Goal: Task Accomplishment & Management: Complete application form

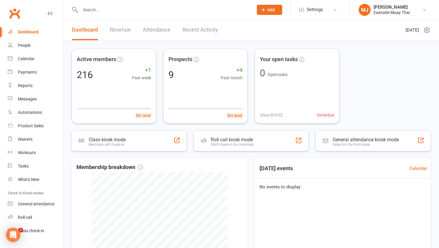
click at [96, 9] on input "text" at bounding box center [164, 10] width 171 height 8
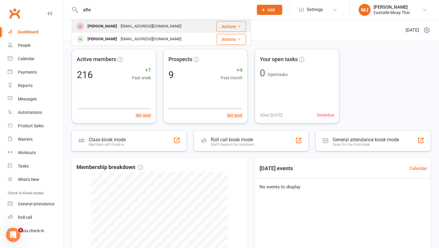
type input "alfie"
click at [99, 24] on div "[PERSON_NAME]" at bounding box center [102, 26] width 33 height 9
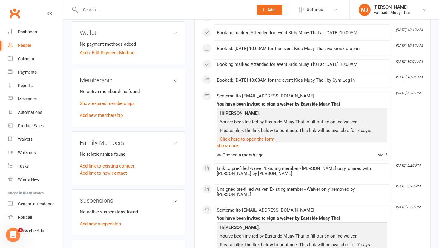
scroll to position [192, 0]
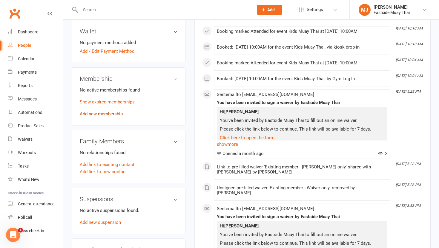
click at [116, 113] on link "Add new membership" at bounding box center [101, 113] width 43 height 5
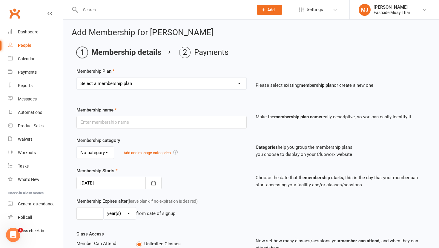
click at [174, 81] on select "Select a membership plan Create new Membership Plan Unlimited access - kid / st…" at bounding box center [162, 84] width 170 height 12
select select "5"
click at [77, 78] on select "Select a membership plan Create new Membership Plan Unlimited access - kid / st…" at bounding box center [162, 84] width 170 height 12
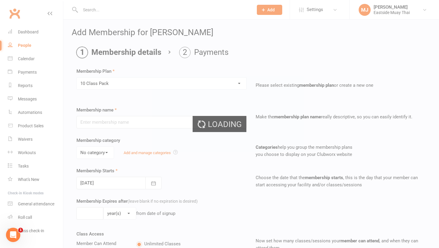
type input "10 Class Pack"
select select "2"
type input "1"
type input "10"
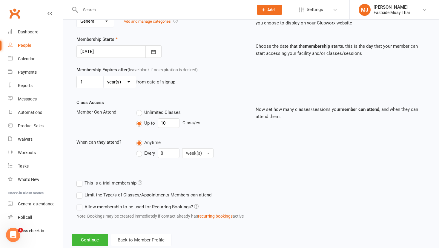
scroll to position [147, 0]
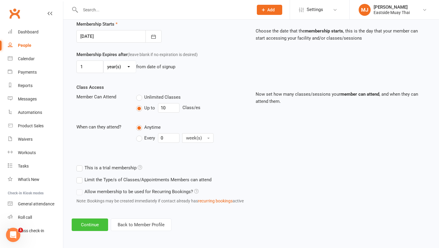
click at [89, 222] on button "Continue" at bounding box center [90, 225] width 36 height 13
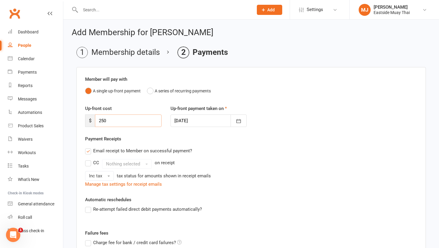
drag, startPoint x: 122, startPoint y: 117, endPoint x: 72, endPoint y: 118, distance: 49.6
click at [73, 118] on main "Membership details Payments Member will pay with A single up-front payment A se…" at bounding box center [251, 189] width 359 height 284
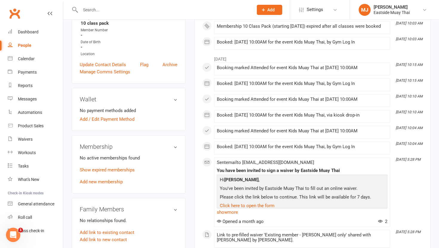
scroll to position [125, 0]
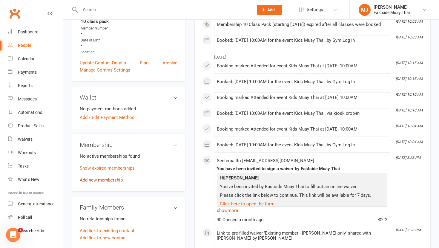
click at [113, 179] on link "Add new membership" at bounding box center [101, 180] width 43 height 5
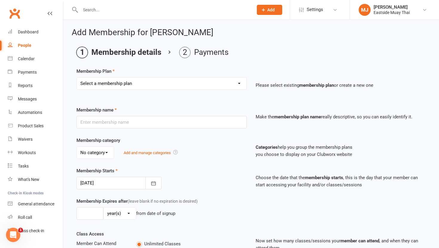
click at [169, 84] on select "Select a membership plan Create new Membership Plan Unlimited access - kid / st…" at bounding box center [162, 84] width 170 height 12
select select "5"
click at [77, 78] on select "Select a membership plan Create new Membership Plan Unlimited access - kid / st…" at bounding box center [162, 84] width 170 height 12
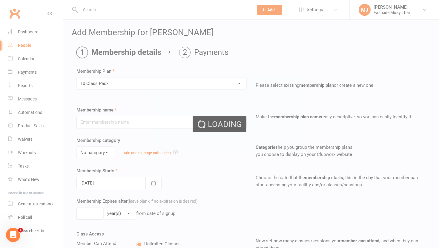
type input "10 Class Pack"
select select "2"
type input "1"
type input "10"
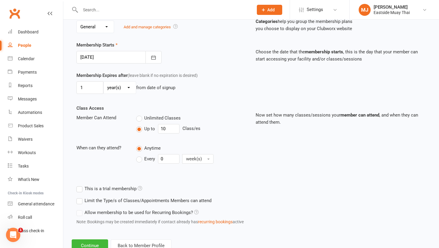
scroll to position [147, 0]
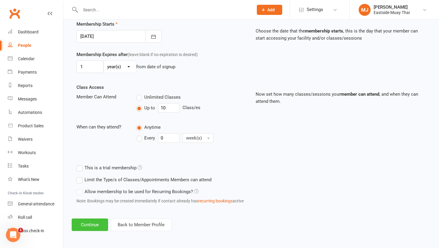
click at [84, 223] on button "Continue" at bounding box center [90, 225] width 36 height 13
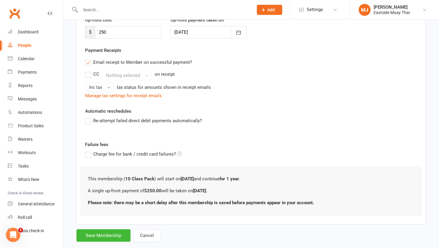
scroll to position [101, 0]
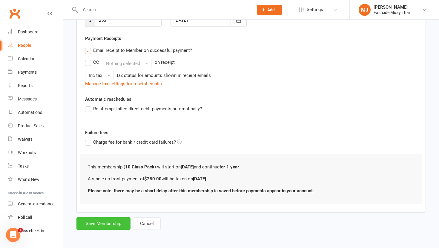
click at [116, 224] on button "Save Membership" at bounding box center [103, 224] width 54 height 13
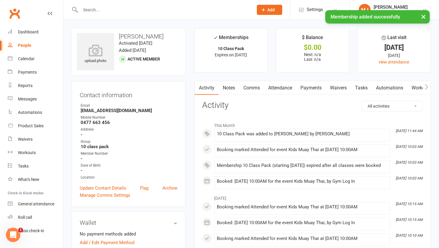
click at [314, 91] on link "Payments" at bounding box center [311, 88] width 30 height 14
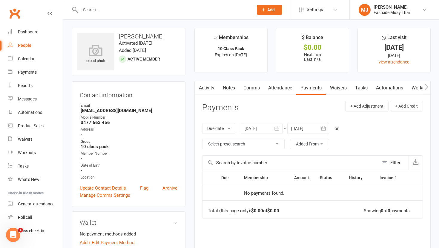
click at [286, 74] on main "✓ Memberships 10 Class Pack Expires on 10th October, 2026 $ Balance $0.00 Next:…" at bounding box center [312, 169] width 245 height 283
click at [285, 89] on link "Attendance" at bounding box center [280, 88] width 32 height 14
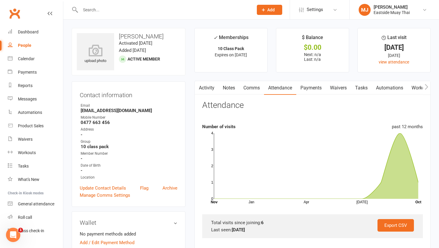
click at [311, 88] on link "Payments" at bounding box center [311, 88] width 30 height 14
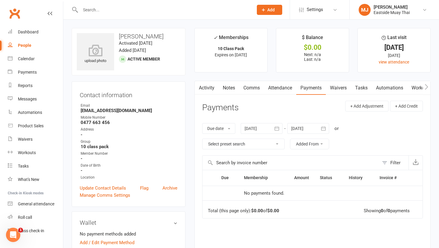
click at [273, 9] on span "Add" at bounding box center [270, 9] width 7 height 5
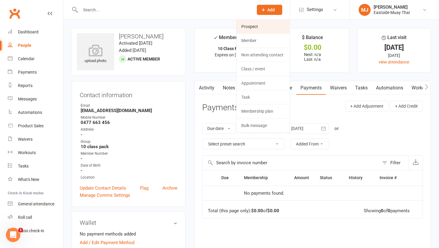
click at [260, 30] on link "Prospect" at bounding box center [263, 27] width 53 height 14
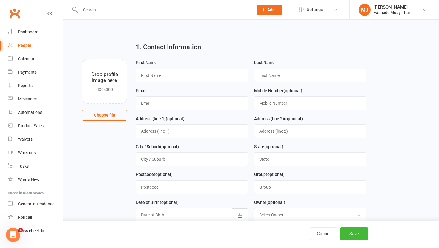
click at [156, 78] on input "text" at bounding box center [192, 76] width 112 height 14
type input "Chris"
type input "Dubaniowski"
type input "cdubaniowski@gmail.com"
type input "0477663456"
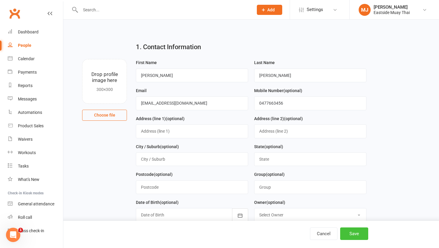
click at [347, 233] on button "Save" at bounding box center [354, 234] width 28 height 13
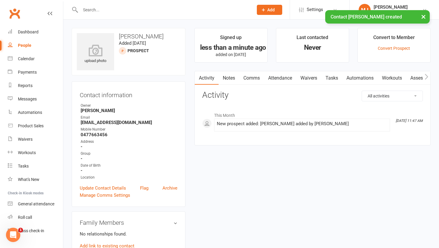
click at [117, 9] on input "text" at bounding box center [164, 10] width 171 height 8
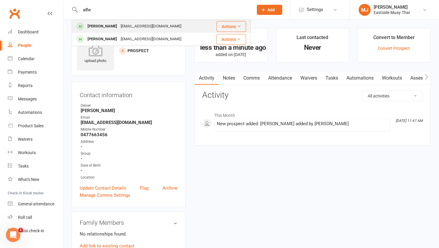
type input "alfie"
click at [105, 30] on div "[PERSON_NAME]" at bounding box center [102, 26] width 33 height 9
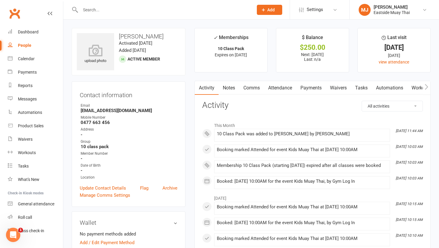
click at [315, 85] on link "Payments" at bounding box center [311, 88] width 30 height 14
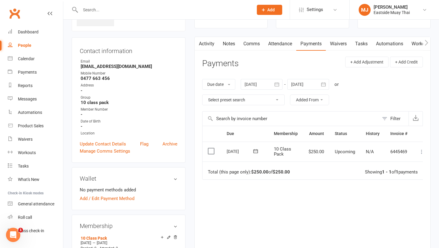
scroll to position [0, 9]
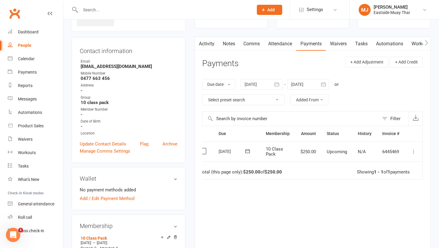
click at [414, 151] on icon at bounding box center [414, 152] width 6 height 6
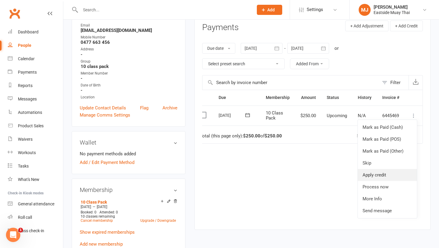
scroll to position [81, 0]
click at [399, 140] on link "Mark as Paid (POS)" at bounding box center [387, 139] width 59 height 12
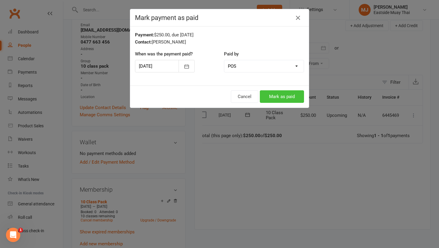
click at [286, 99] on button "Mark as paid" at bounding box center [282, 96] width 44 height 13
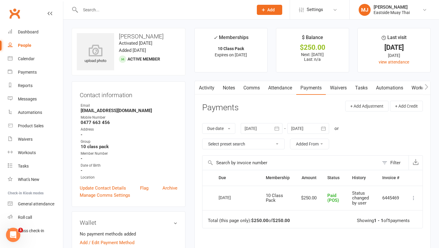
scroll to position [12, 0]
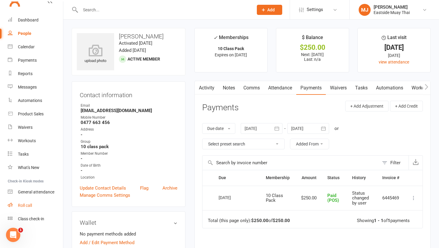
click at [30, 207] on div "Roll call" at bounding box center [25, 205] width 14 height 5
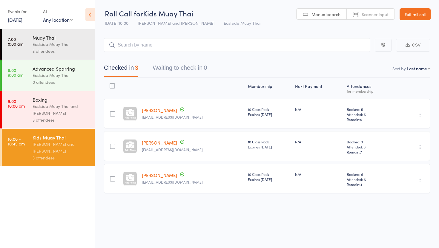
click at [54, 105] on div "Eastside Muay Thai and [PERSON_NAME]" at bounding box center [61, 110] width 57 height 14
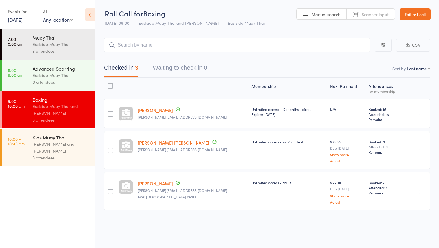
click at [65, 149] on div "[PERSON_NAME] and [PERSON_NAME]" at bounding box center [61, 148] width 57 height 14
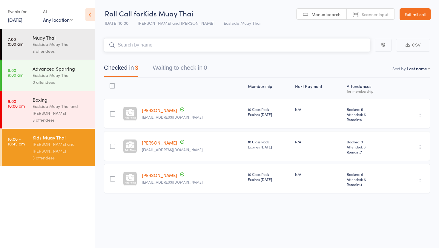
click at [168, 46] on input "search" at bounding box center [237, 45] width 266 height 14
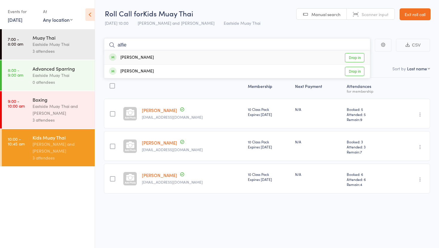
type input "alfie"
click at [354, 54] on link "Drop in" at bounding box center [354, 57] width 19 height 9
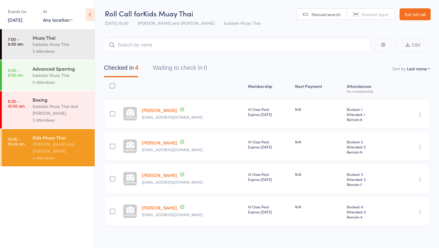
click at [411, 11] on link "Exit roll call" at bounding box center [415, 14] width 31 height 12
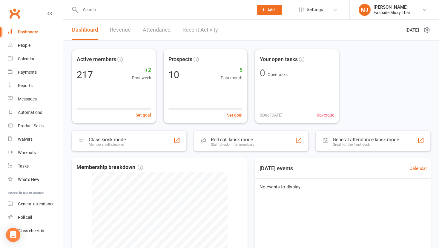
click at [161, 8] on input "text" at bounding box center [164, 10] width 171 height 8
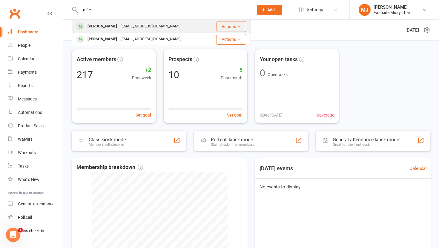
type input "alfie"
click at [147, 25] on div "[EMAIL_ADDRESS][DOMAIN_NAME]" at bounding box center [151, 26] width 64 height 9
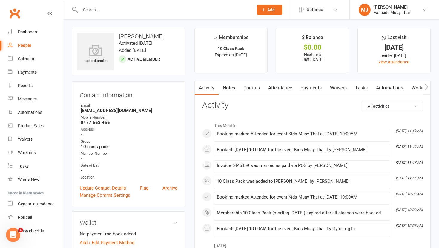
click at [335, 85] on link "Waivers" at bounding box center [338, 88] width 25 height 14
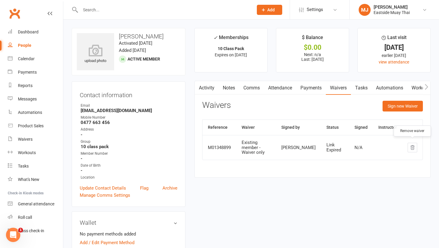
click at [411, 145] on icon "button" at bounding box center [412, 147] width 5 height 5
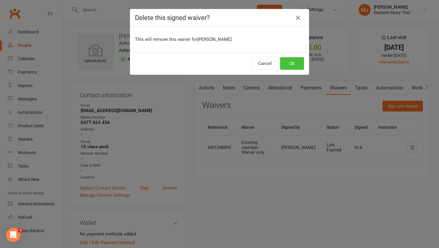
click at [289, 63] on button "Ok" at bounding box center [292, 63] width 24 height 13
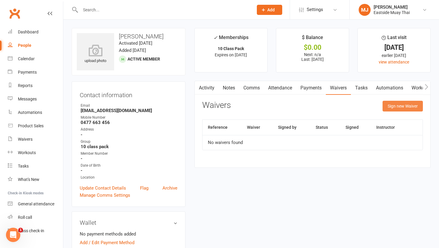
click at [407, 104] on button "Sign new Waiver" at bounding box center [403, 106] width 40 height 11
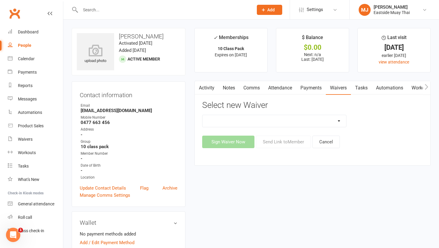
click at [296, 122] on select "Existing member - Waiver only Free Trial New Member Sign Up New Member Sign Up …" at bounding box center [274, 121] width 144 height 12
select select "14822"
click at [202, 115] on select "Existing member - Waiver only Free Trial New Member Sign Up New Member Sign Up …" at bounding box center [274, 121] width 144 height 12
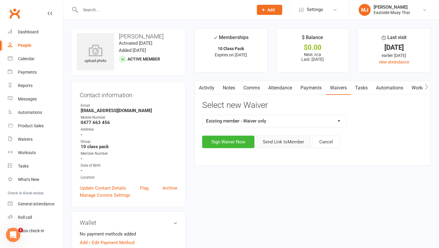
click at [280, 140] on button "Send Link to Member" at bounding box center [283, 142] width 55 height 13
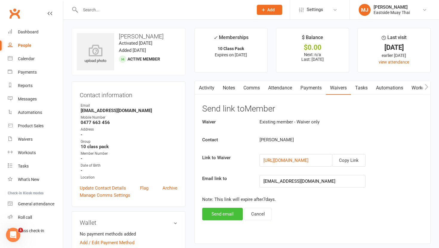
click at [220, 212] on button "Send email" at bounding box center [222, 214] width 41 height 13
